Goal: Check status: Check status

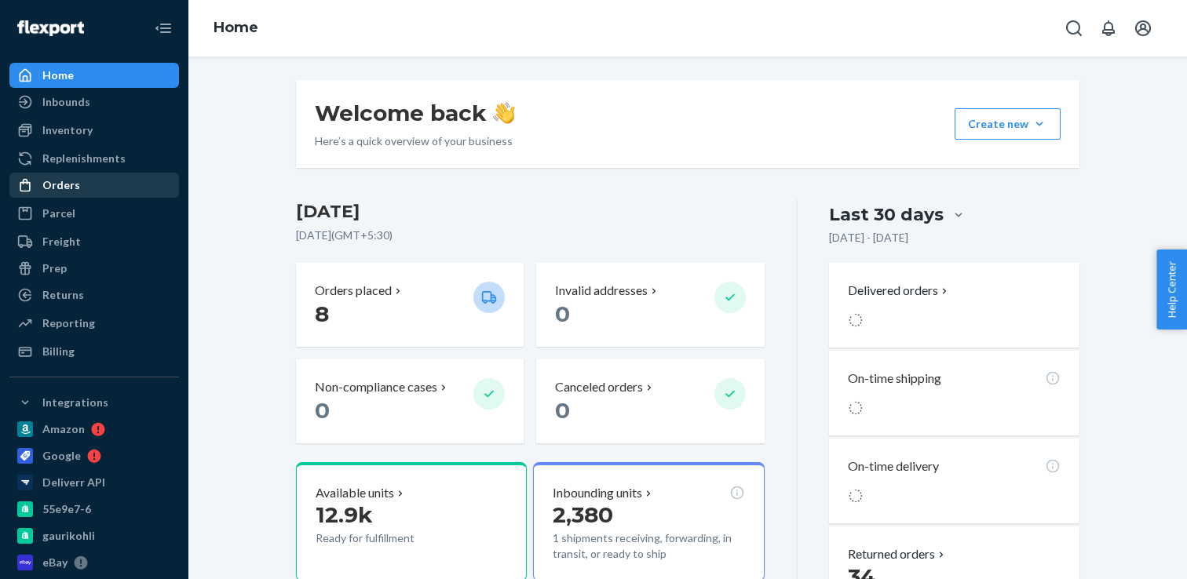
click at [89, 184] on div "Orders" at bounding box center [94, 185] width 166 height 22
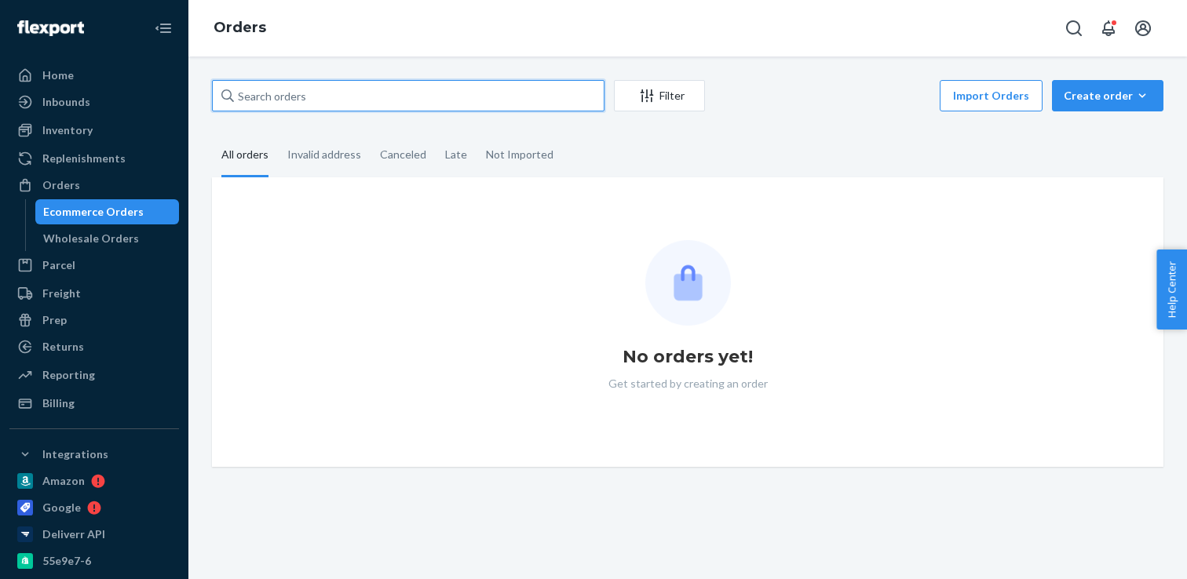
click at [294, 104] on input "text" at bounding box center [408, 95] width 393 height 31
paste input "[PERSON_NAME]"
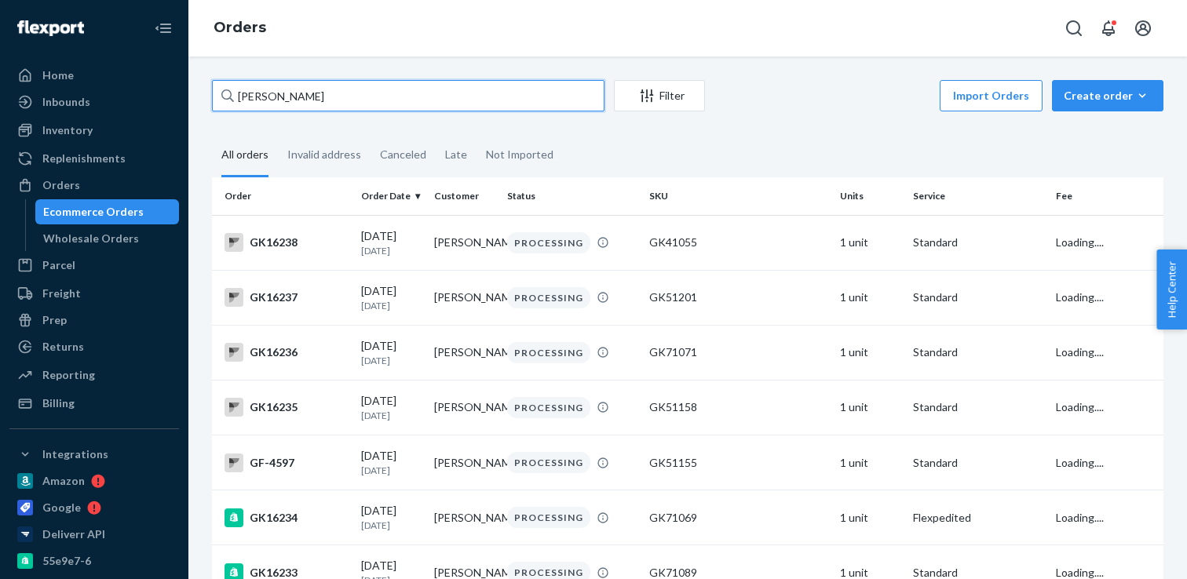
type input "[PERSON_NAME]"
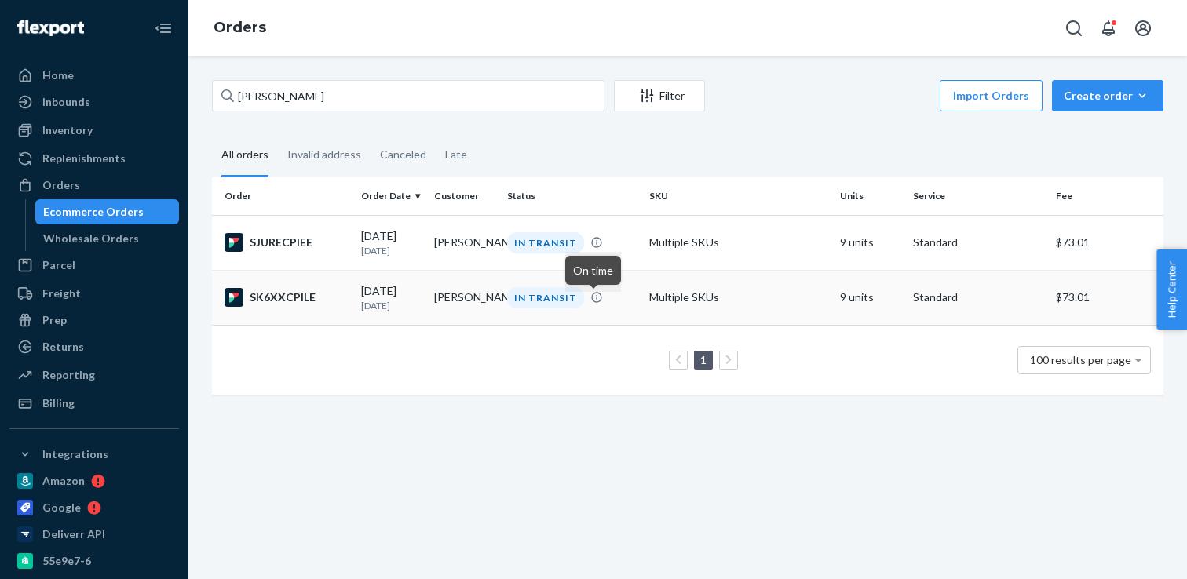
click at [595, 300] on icon at bounding box center [596, 297] width 13 height 13
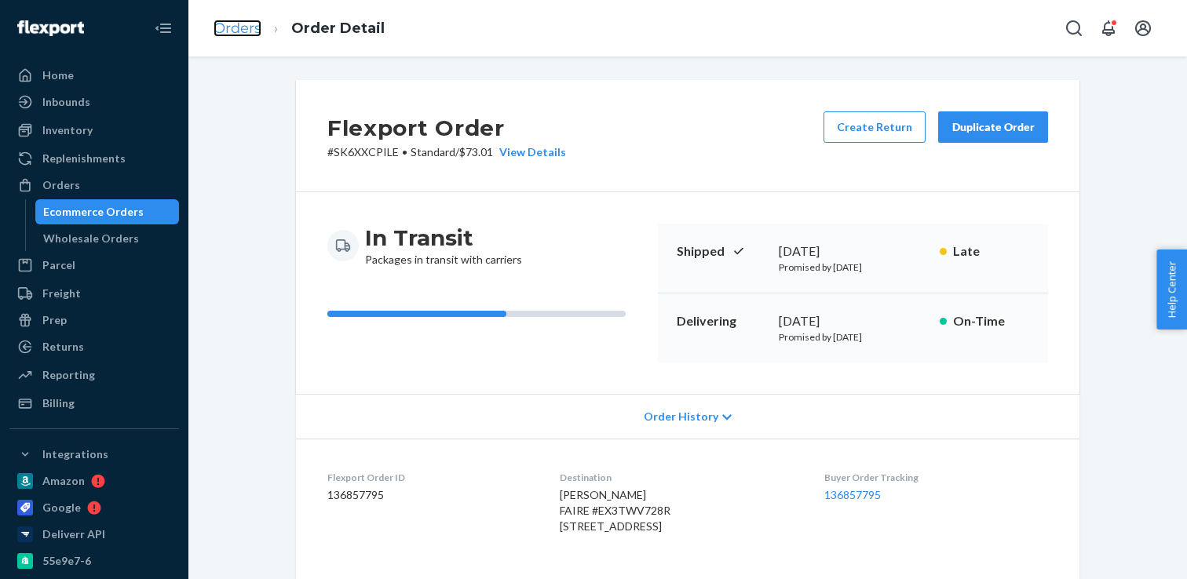
click at [228, 31] on link "Orders" at bounding box center [238, 28] width 48 height 17
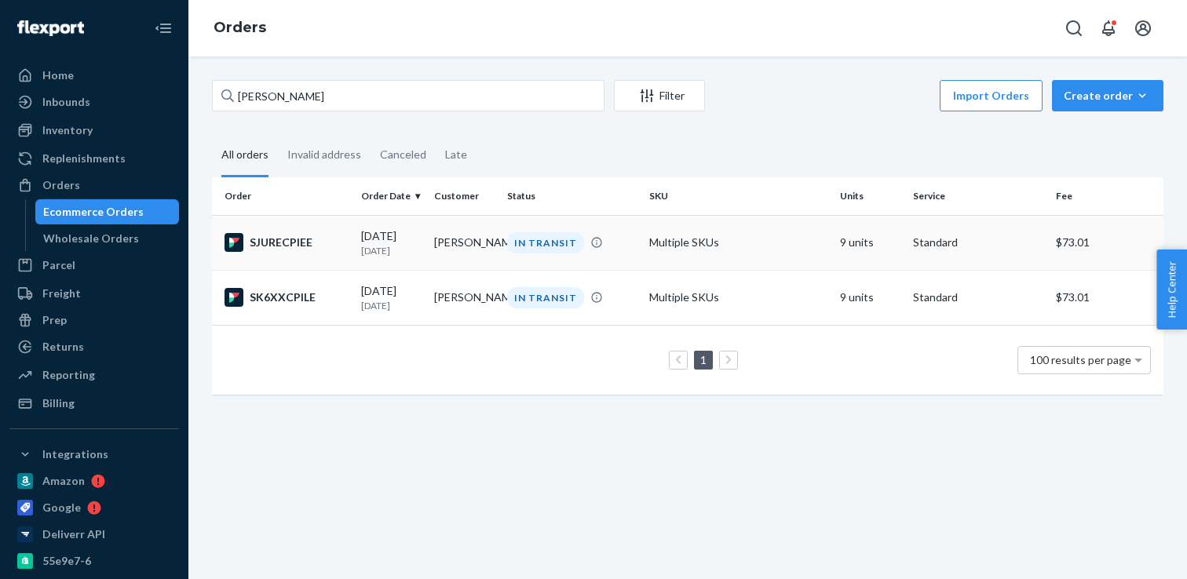
click at [549, 244] on div "IN TRANSIT" at bounding box center [545, 242] width 77 height 21
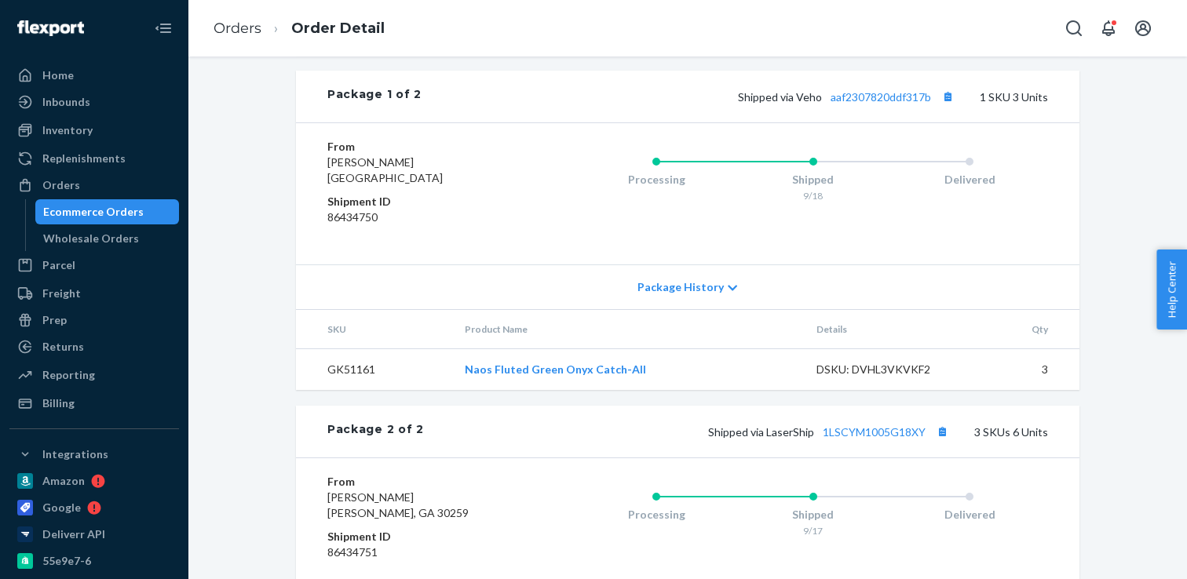
scroll to position [761, 0]
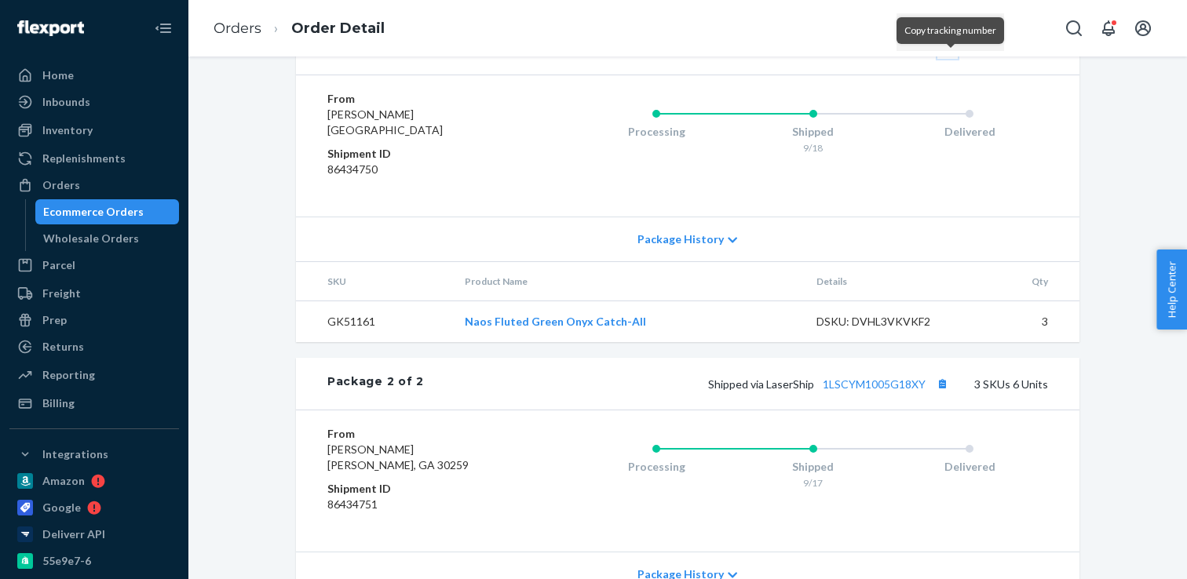
click at [949, 59] on button "Copy tracking number" at bounding box center [947, 48] width 20 height 20
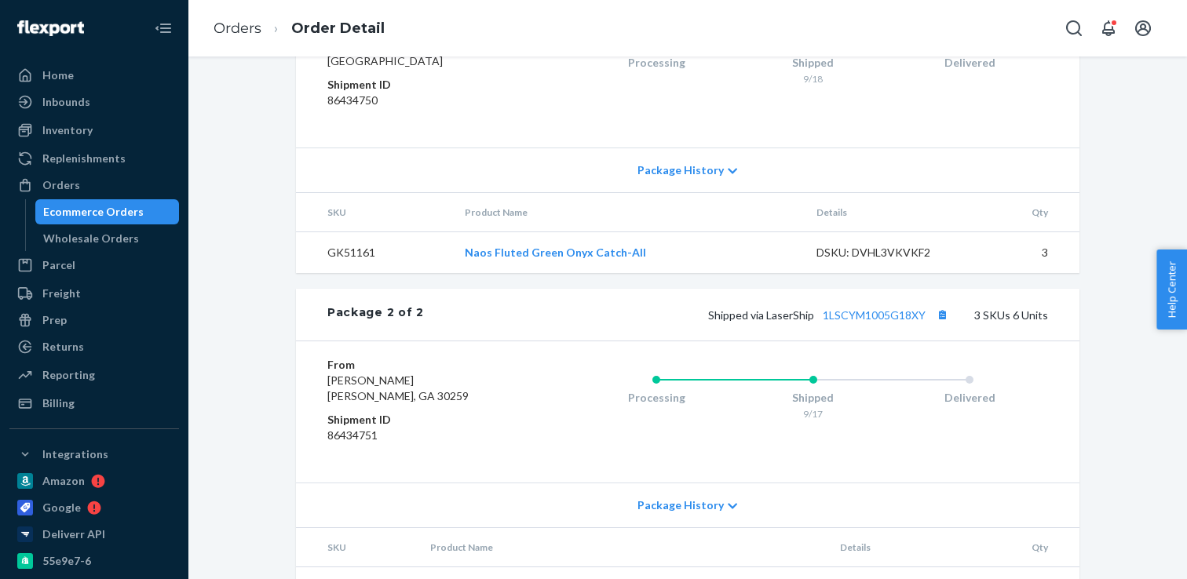
scroll to position [838, 0]
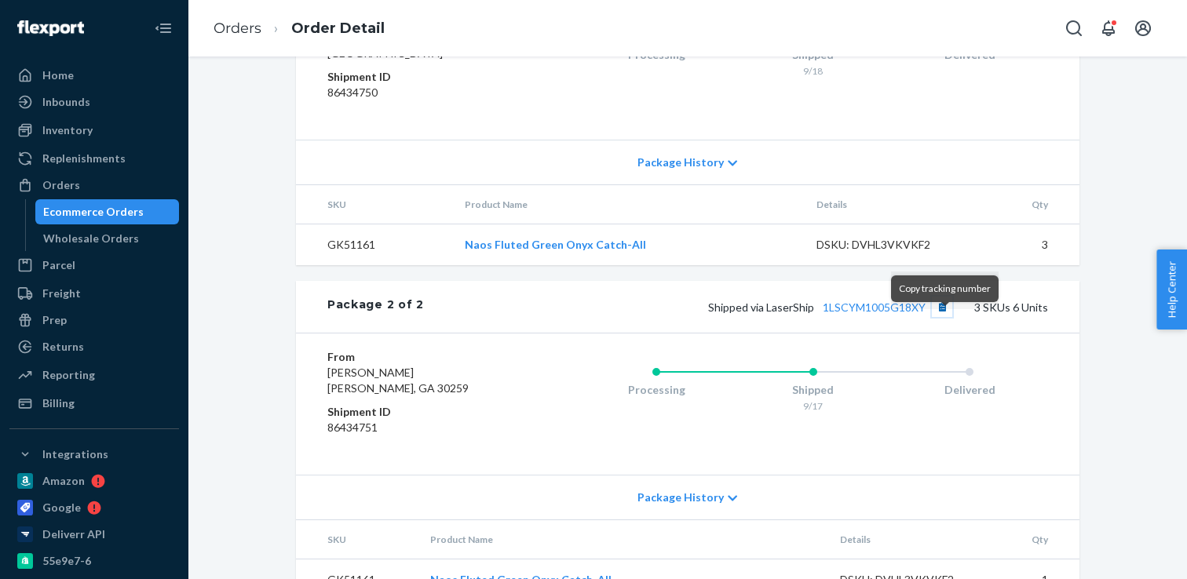
click at [943, 317] on button "Copy tracking number" at bounding box center [942, 307] width 20 height 20
click at [236, 26] on link "Orders" at bounding box center [238, 28] width 48 height 17
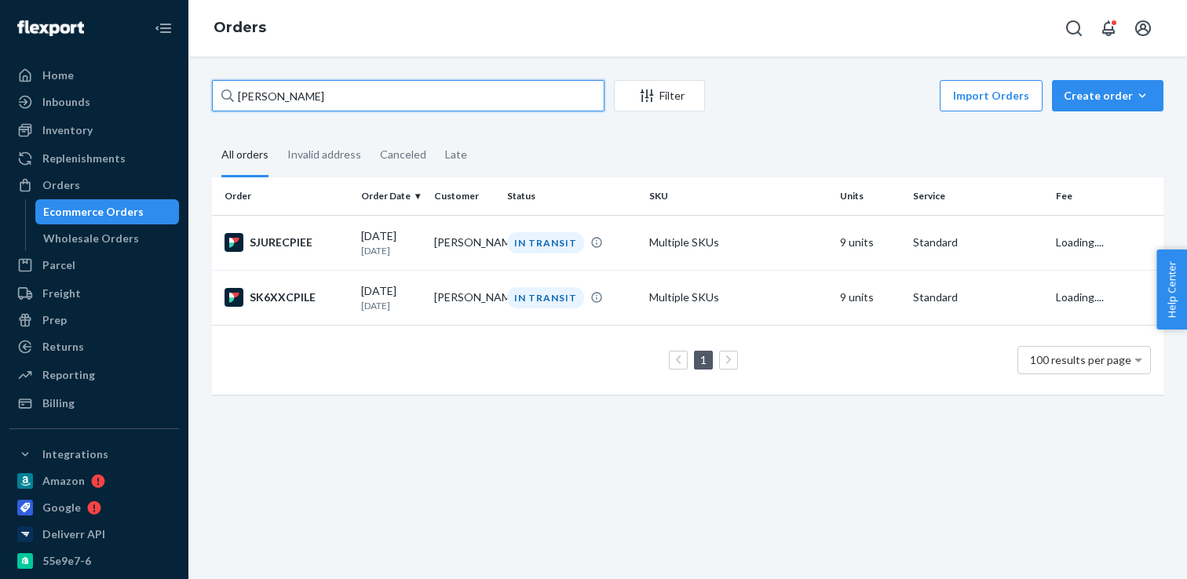
click at [320, 93] on input "[PERSON_NAME]" at bounding box center [408, 95] width 393 height 31
paste input "[DEMOGRAPHIC_DATA][PERSON_NAME]"
type input "[DEMOGRAPHIC_DATA][PERSON_NAME]"
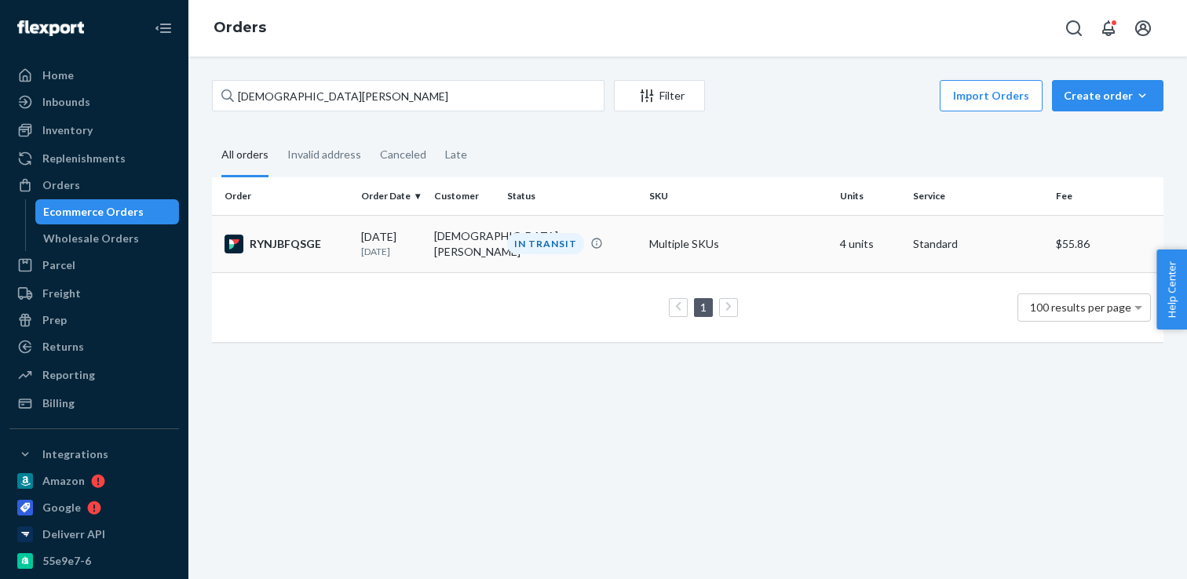
click at [545, 248] on div "IN TRANSIT" at bounding box center [545, 243] width 77 height 21
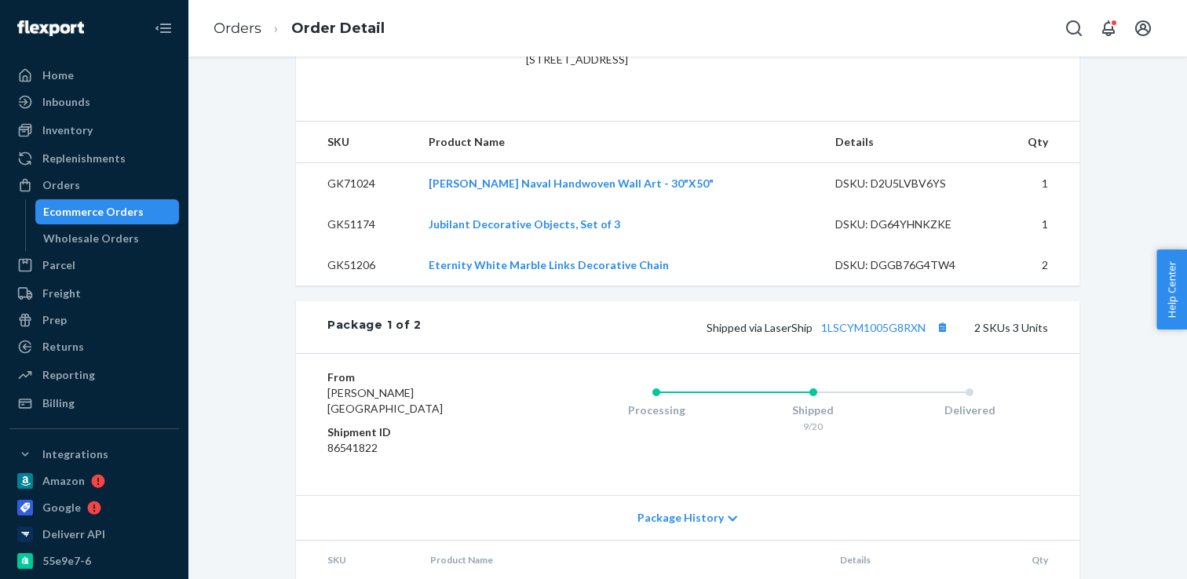
scroll to position [482, 0]
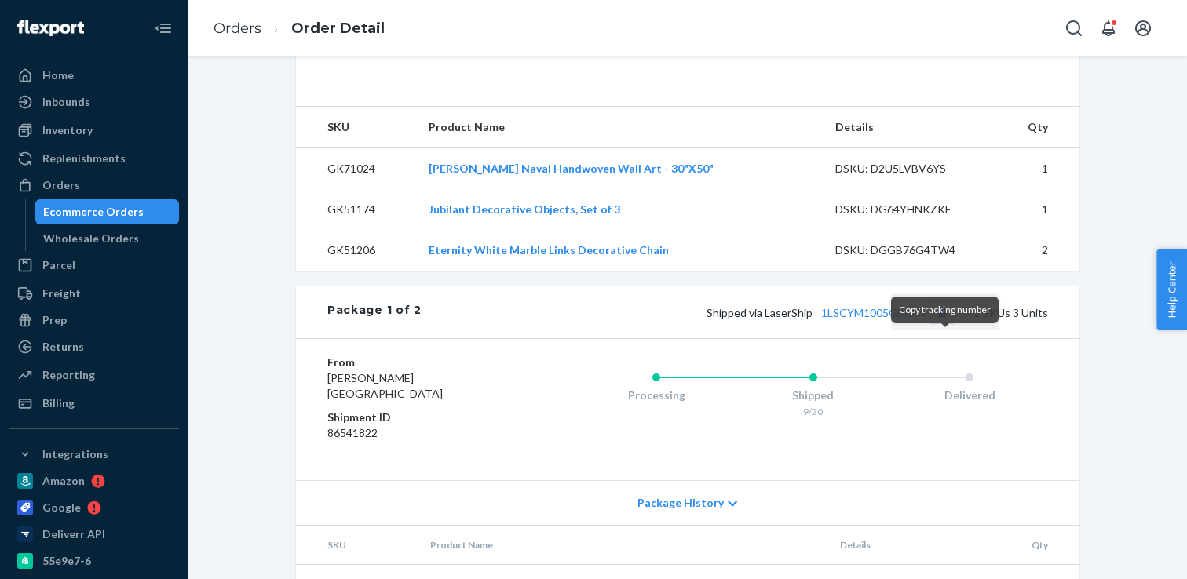
click at [947, 323] on button "Copy tracking number" at bounding box center [942, 312] width 20 height 20
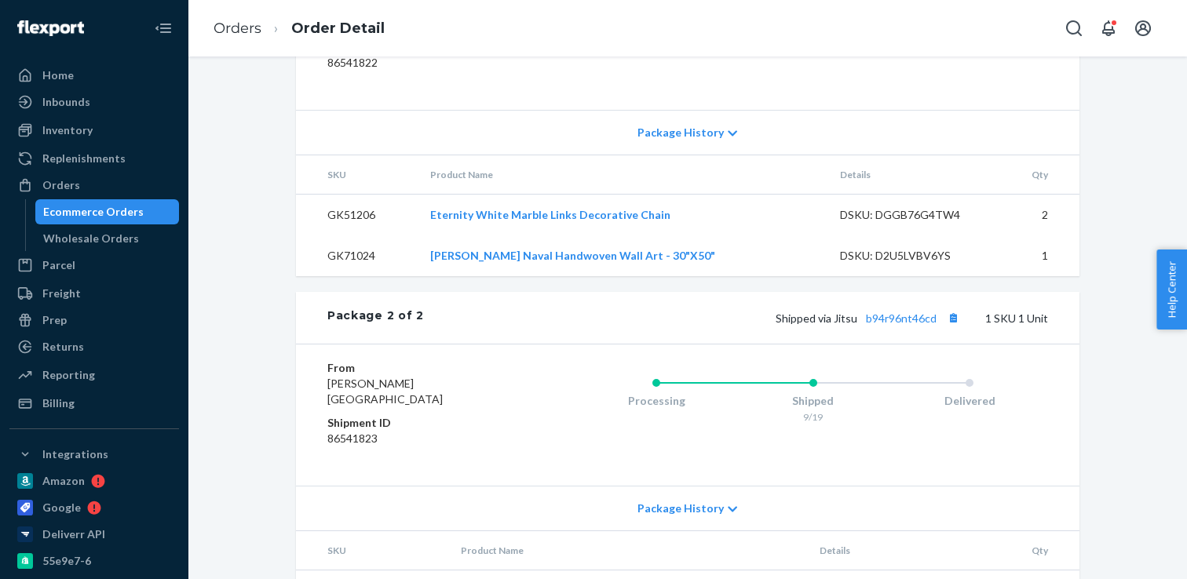
scroll to position [889, 0]
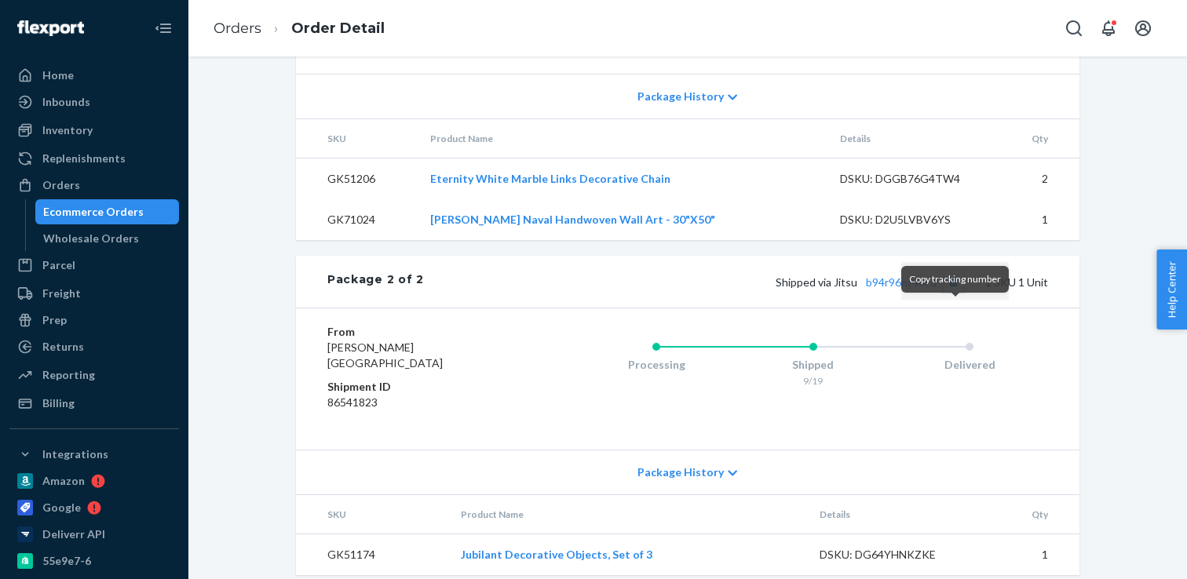
click at [954, 292] on button "Copy tracking number" at bounding box center [953, 282] width 20 height 20
